Goal: Navigation & Orientation: Find specific page/section

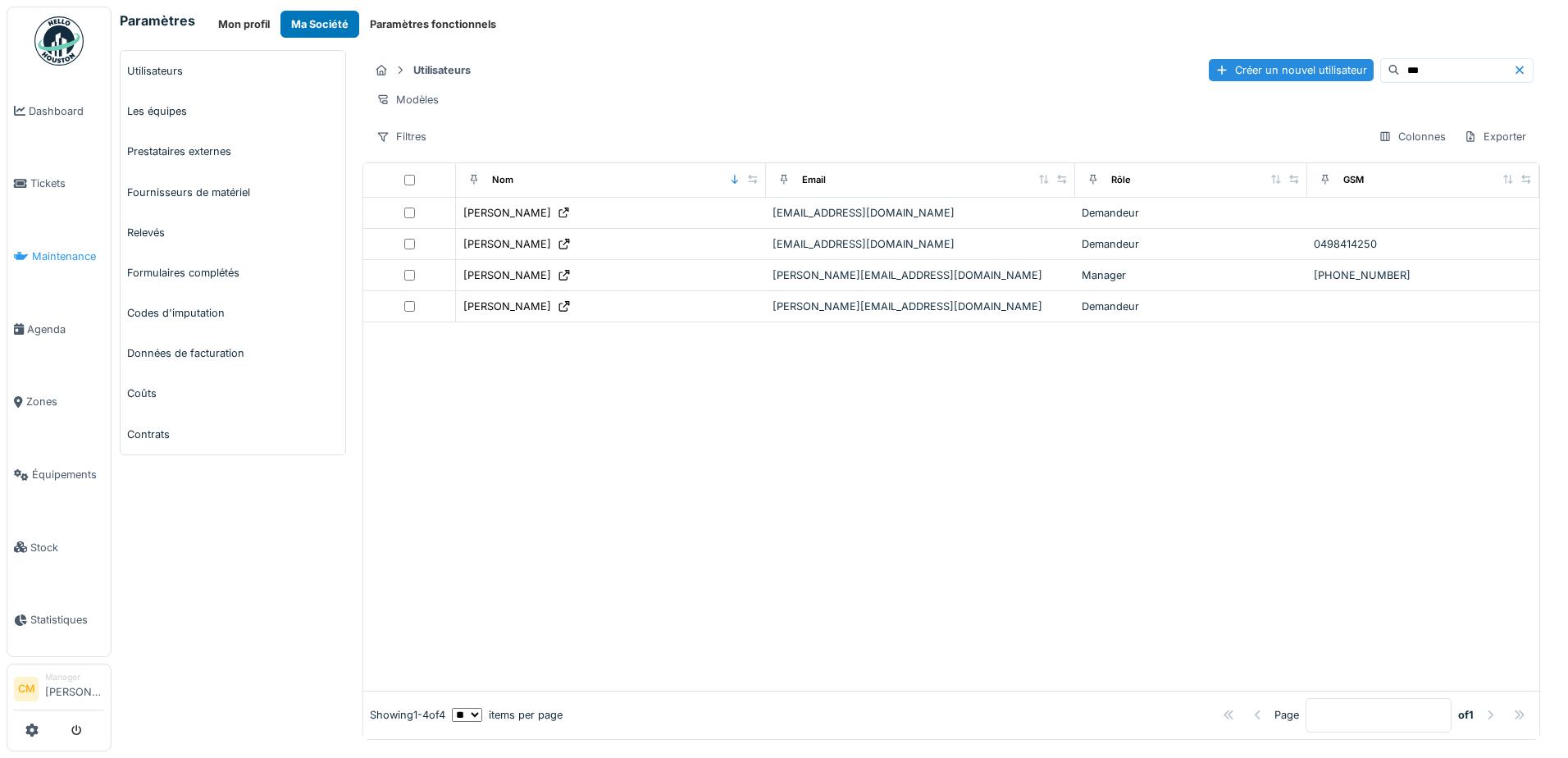
click at [68, 258] on span "Maintenance" at bounding box center [68, 256] width 72 height 16
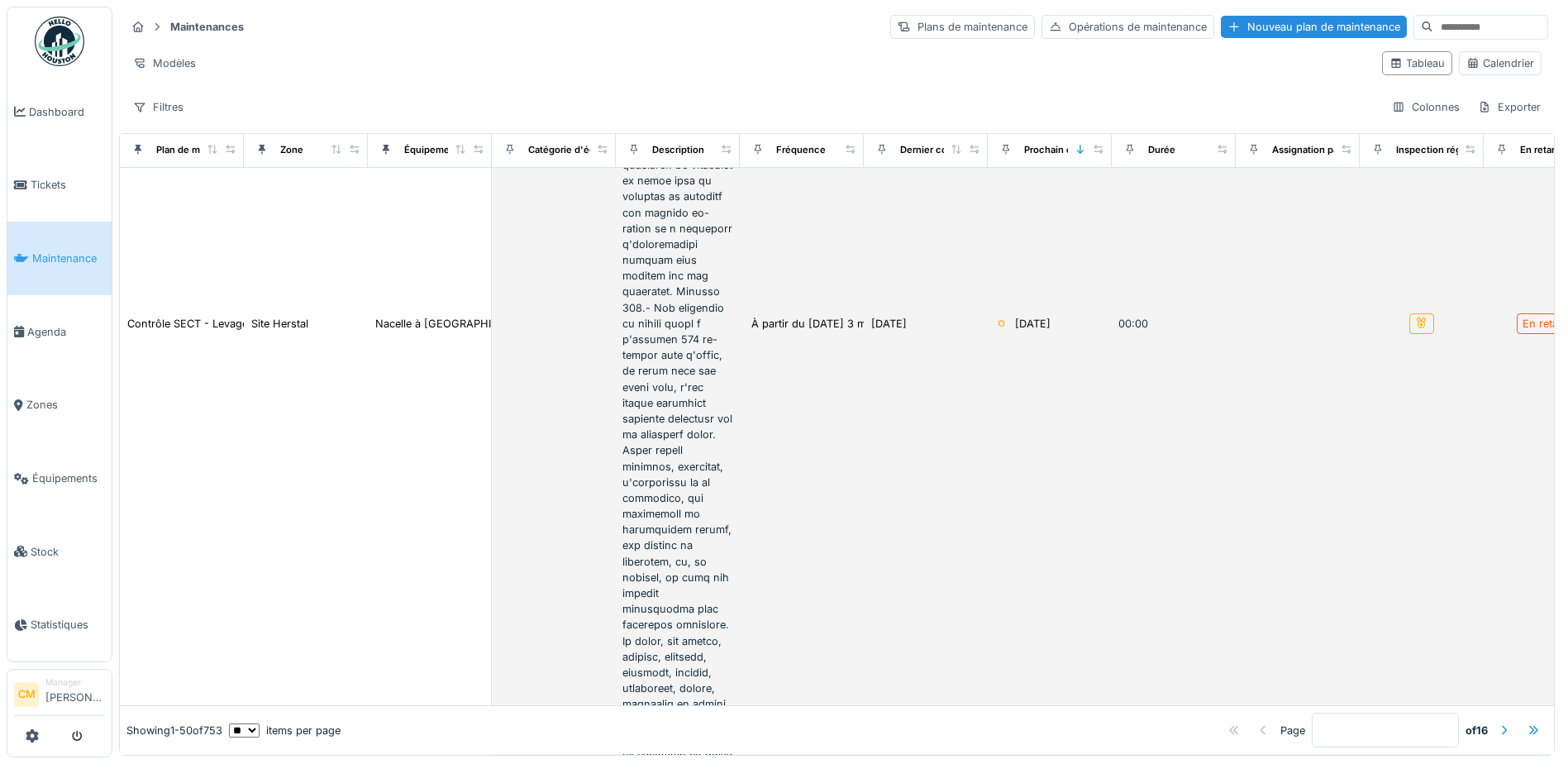
scroll to position [2810, 0]
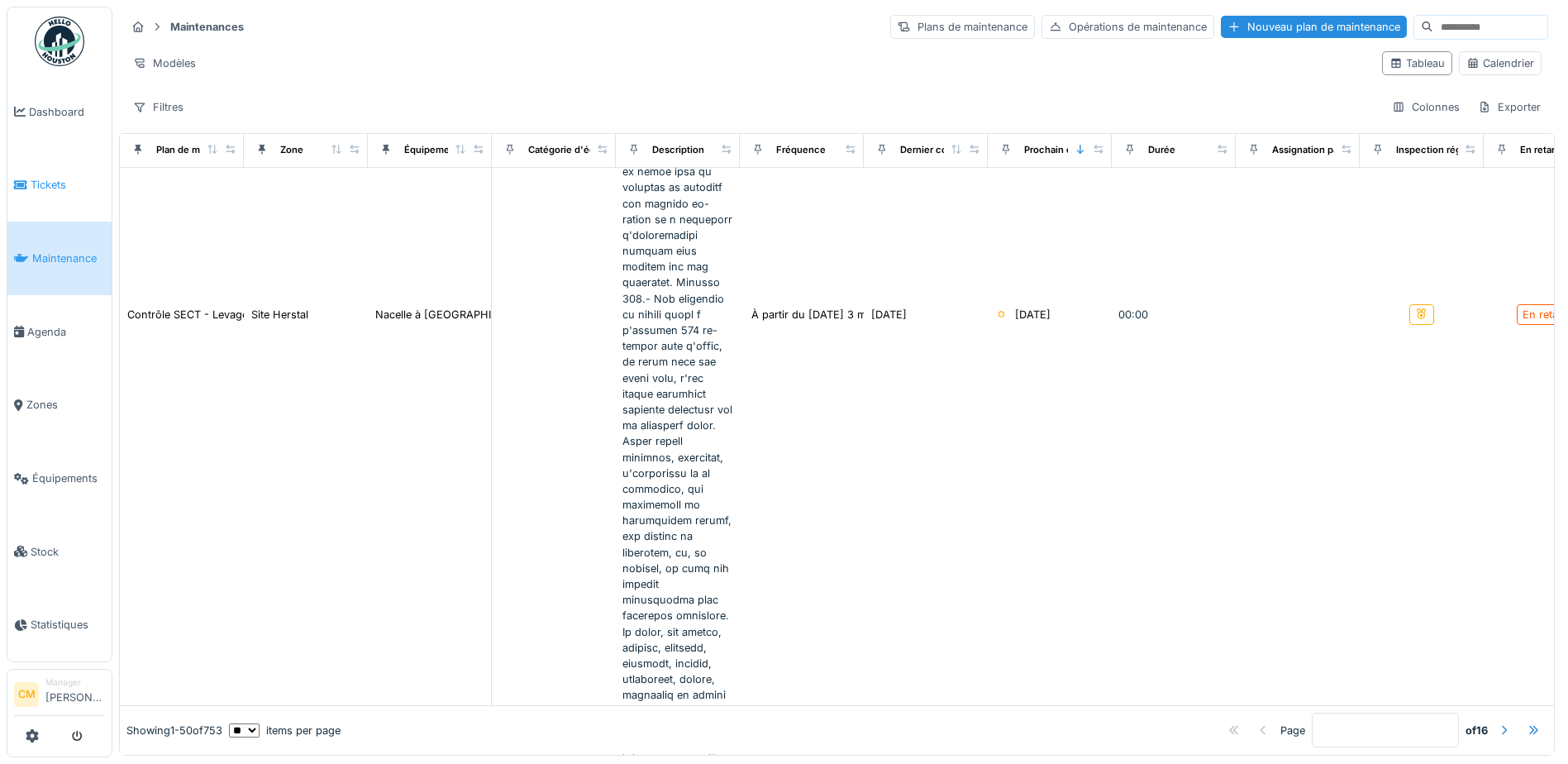
click at [54, 182] on span "Tickets" at bounding box center [67, 184] width 75 height 16
